Goal: Navigation & Orientation: Find specific page/section

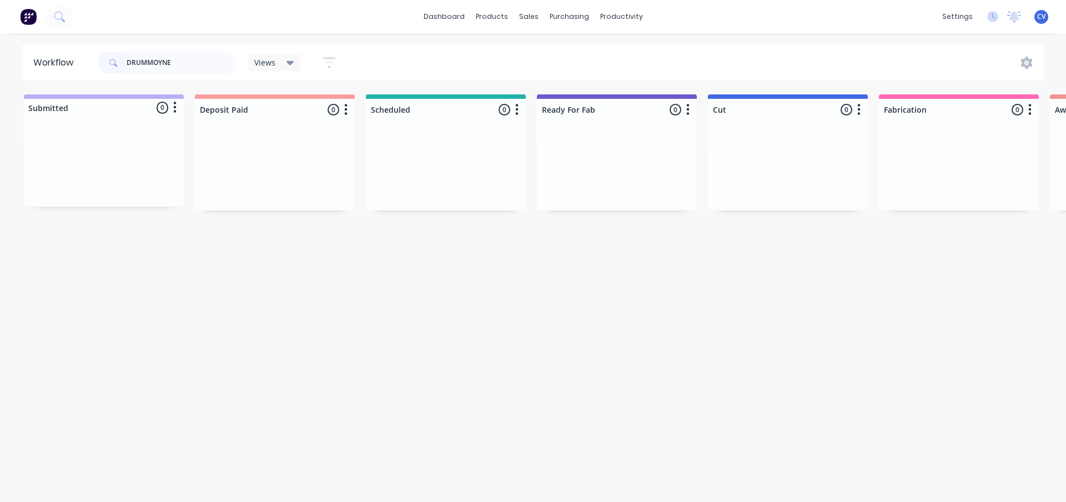
scroll to position [0, 930]
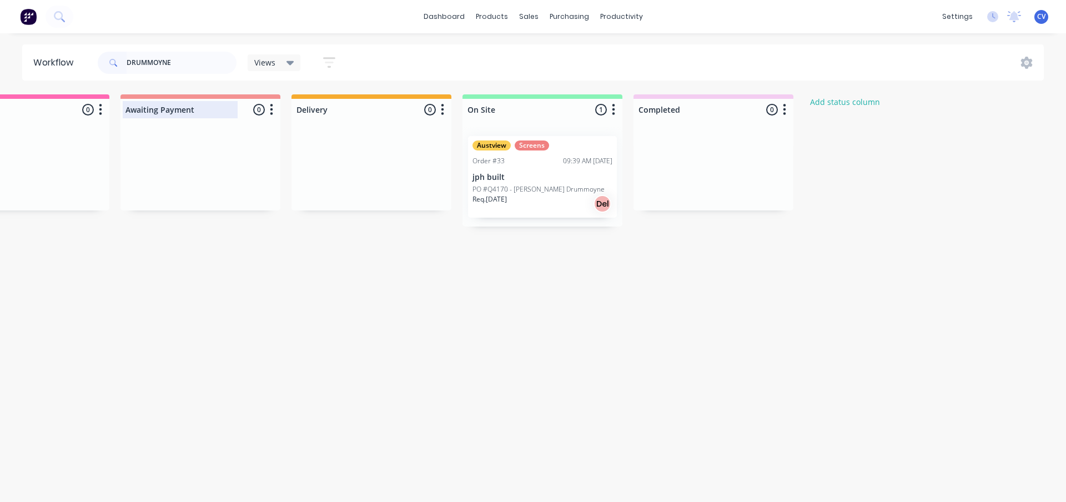
drag, startPoint x: 195, startPoint y: 66, endPoint x: 153, endPoint y: 101, distance: 55.6
click at [0, 63] on div "Workflow DRUMMOYNE Views Save new view None (Default) edit Production edit Show…" at bounding box center [533, 62] width 1066 height 36
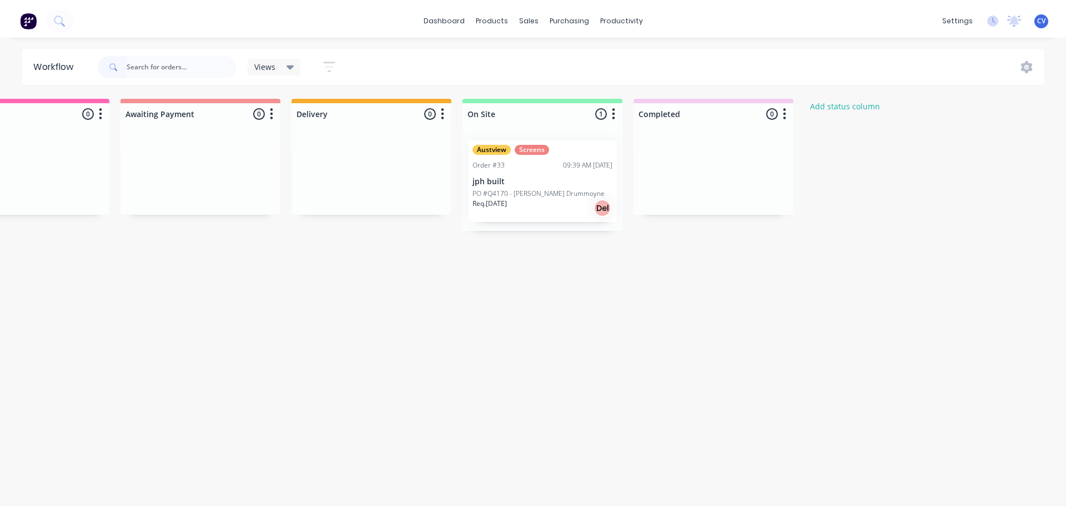
scroll to position [0, 0]
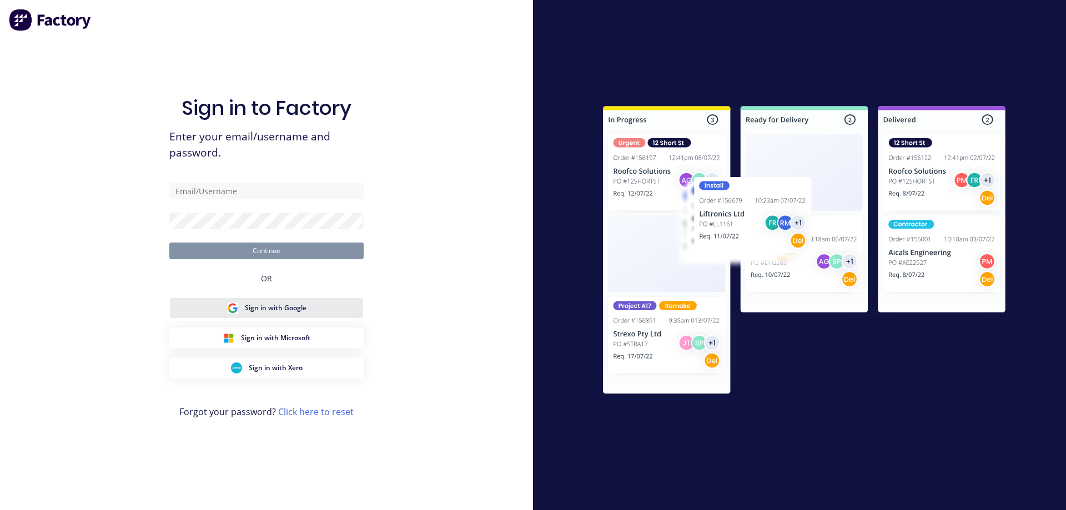
click at [263, 312] on span "Sign in with Google" at bounding box center [276, 308] width 62 height 10
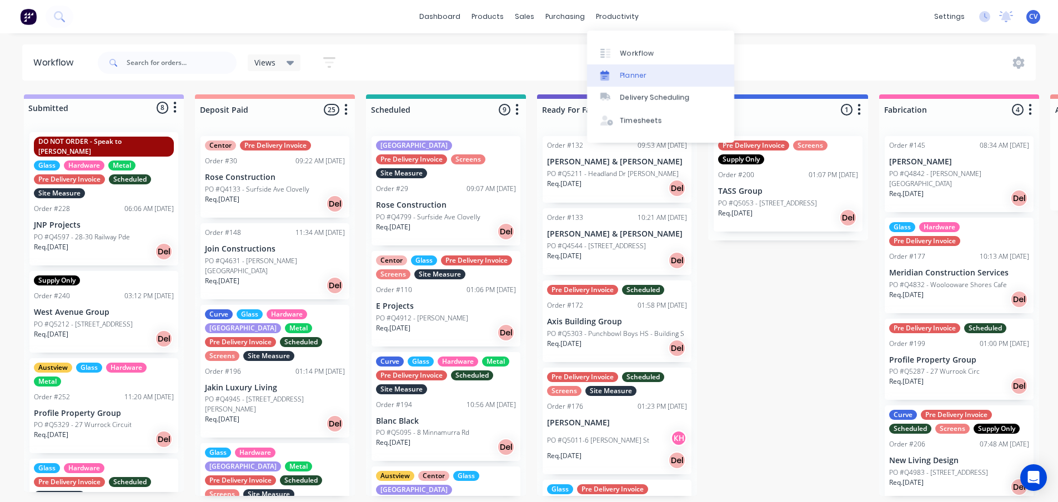
click at [632, 71] on div "Planner" at bounding box center [633, 76] width 26 height 10
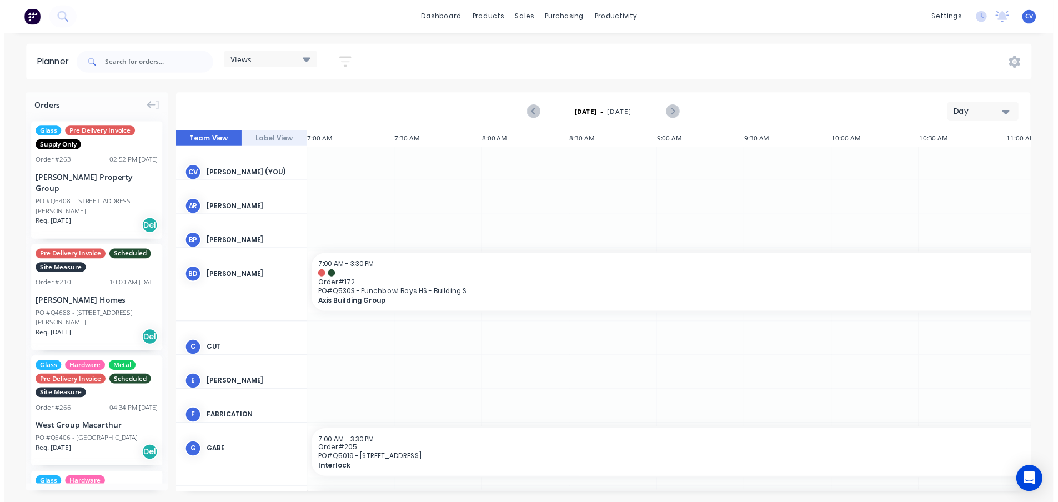
scroll to position [0, 780]
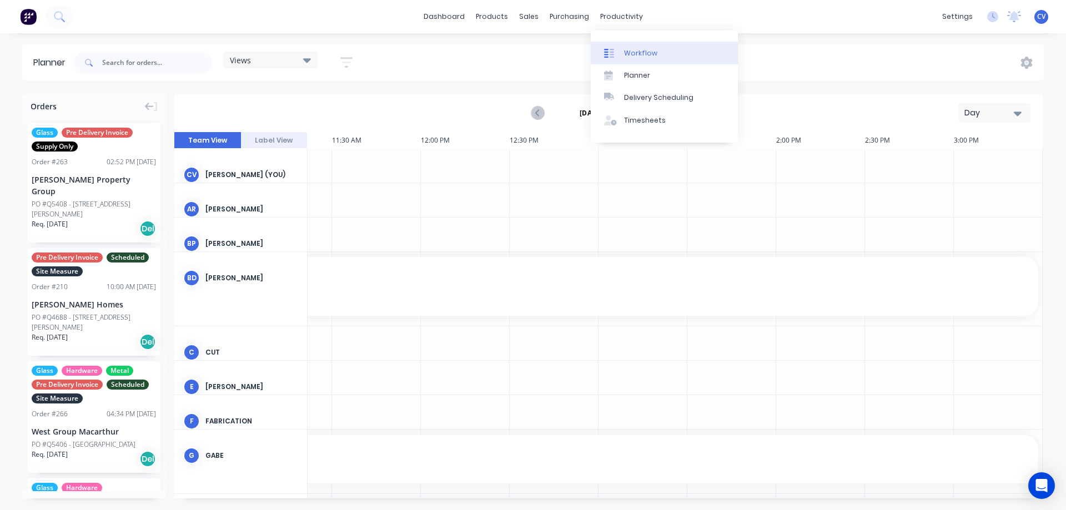
click at [660, 53] on link "Workflow" at bounding box center [664, 53] width 147 height 22
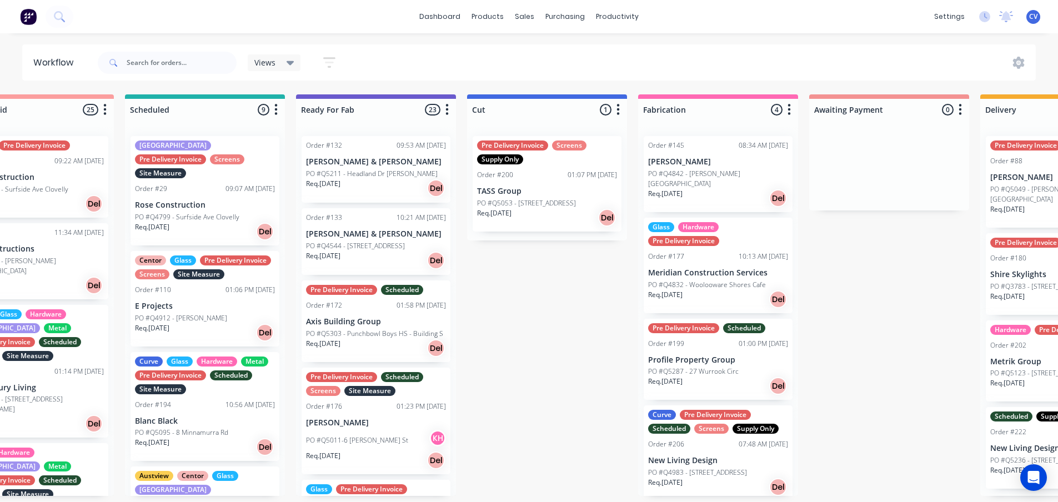
scroll to position [0, 233]
